Goal: Transaction & Acquisition: Subscribe to service/newsletter

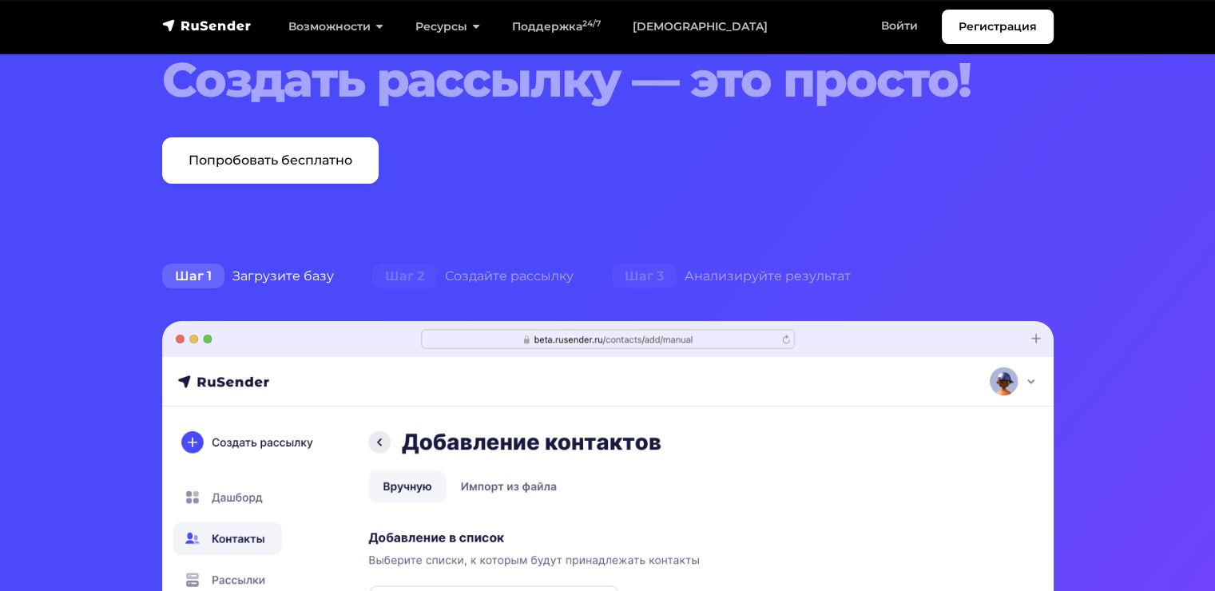
scroll to position [240, 0]
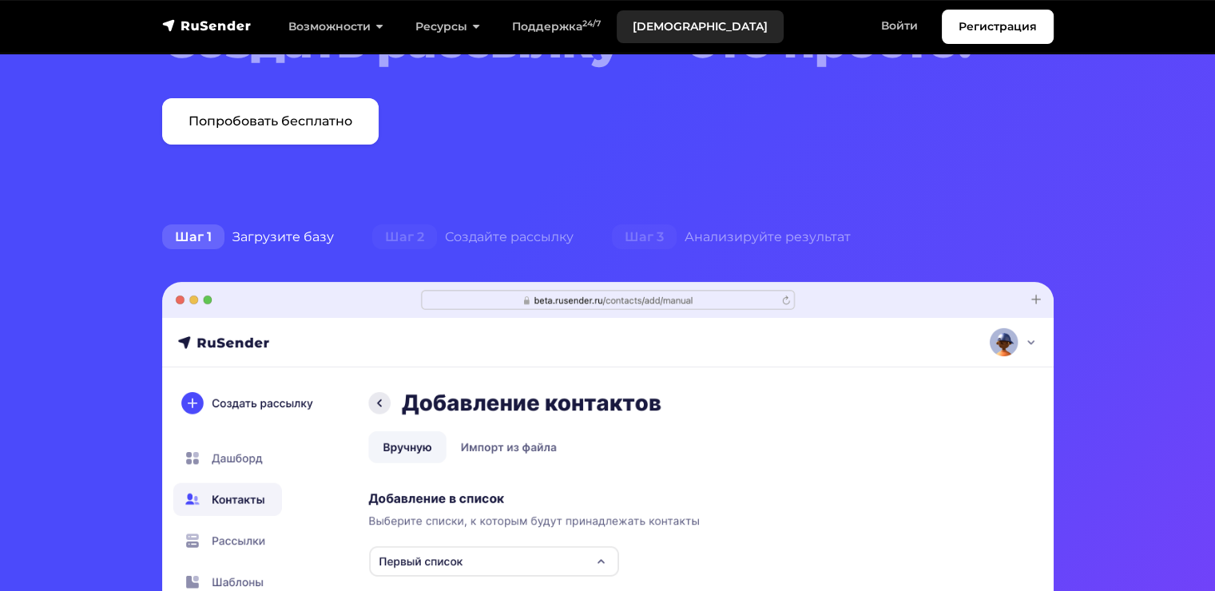
click at [657, 19] on link "[DEMOGRAPHIC_DATA]" at bounding box center [700, 26] width 167 height 33
